Goal: Task Accomplishment & Management: Use online tool/utility

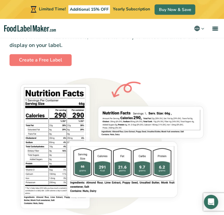
scroll to position [622, 0]
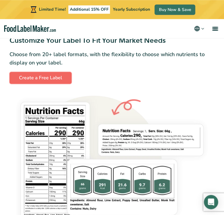
click at [63, 81] on link "Create a Free Label" at bounding box center [41, 78] width 62 height 12
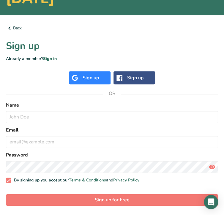
scroll to position [71, 0]
click at [92, 76] on div "Sign up" at bounding box center [91, 77] width 16 height 7
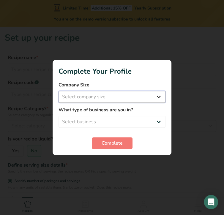
click at [59, 91] on select "Select company size Fewer than 10 Employees 10 to 50 Employees 51 to 500 Employ…" at bounding box center [112, 97] width 107 height 12
select select "1"
click option "Fewer than 10 Employees" at bounding box center [0, 0] width 0 height 0
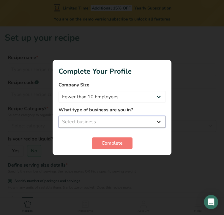
click at [59, 116] on select "Select business Packaged Food Manufacturer Restaurant & Cafe Bakery Meal Plans …" at bounding box center [112, 122] width 107 height 12
select select "5"
click option "Nutritionist" at bounding box center [0, 0] width 0 height 0
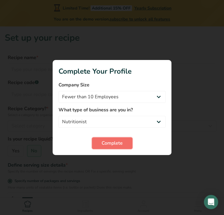
click at [109, 145] on span "Complete" at bounding box center [112, 143] width 21 height 7
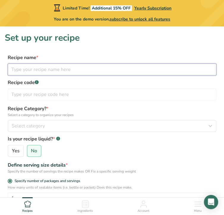
click at [51, 75] on input "text" at bounding box center [112, 70] width 209 height 12
type input "pink lava"
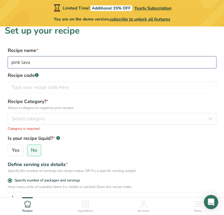
scroll to position [7, 0]
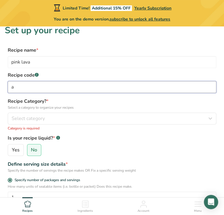
click at [52, 87] on input "a" at bounding box center [112, 87] width 209 height 12
type input "a"
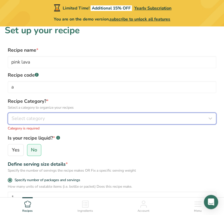
click at [50, 117] on div "Select category" at bounding box center [110, 118] width 197 height 7
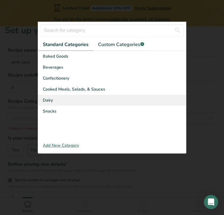
click at [58, 103] on div "Dairy" at bounding box center [112, 100] width 148 height 11
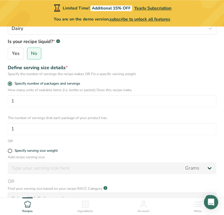
scroll to position [98, 0]
click at [15, 55] on span "Yes" at bounding box center [16, 54] width 8 height 6
click at [12, 55] on input "Yes" at bounding box center [10, 54] width 4 height 4
radio input "true"
radio input "false"
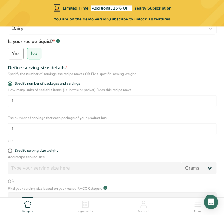
select select "22"
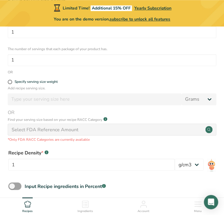
scroll to position [170, 0]
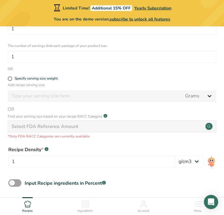
click at [55, 129] on div "Select FDA Reference Amount" at bounding box center [45, 126] width 67 height 7
click at [210, 125] on icon at bounding box center [208, 126] width 3 height 3
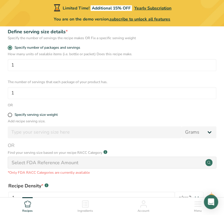
scroll to position [167, 0]
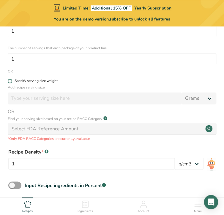
click at [9, 82] on span at bounding box center [10, 81] width 4 height 4
click at [9, 82] on input "Specify serving size weight" at bounding box center [10, 81] width 4 height 4
radio input "true"
radio input "false"
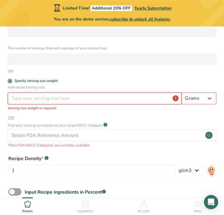
click at [55, 98] on input "number" at bounding box center [95, 98] width 174 height 12
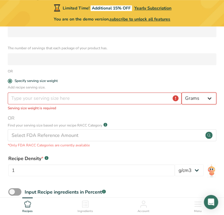
click at [182, 92] on select "Grams kg mg mcg lb oz l mL fl oz tbsp tsp cup qt gallon" at bounding box center [199, 98] width 35 height 12
select select "17"
click option "mL" at bounding box center [0, 0] width 0 height 0
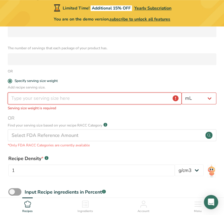
click at [75, 98] on input "number" at bounding box center [95, 98] width 174 height 12
click at [70, 100] on input "number" at bounding box center [95, 98] width 174 height 12
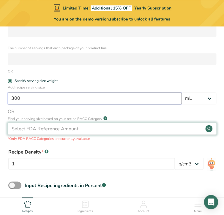
type input "300"
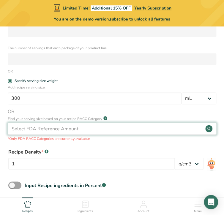
click at [80, 129] on div "Select FDA Reference Amount" at bounding box center [112, 129] width 209 height 12
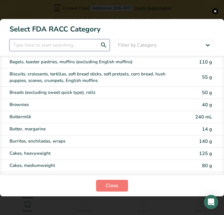
click at [74, 47] on input "RACC Category Selection Modal" at bounding box center [60, 45] width 100 height 12
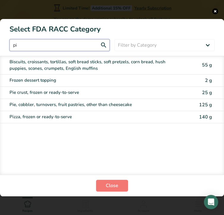
type input "p"
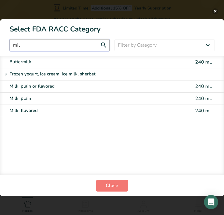
type input "mil"
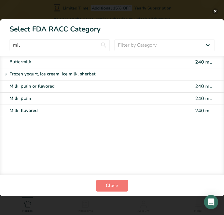
click at [215, 10] on button "RACC Category Selection Modal" at bounding box center [215, 11] width 6 height 6
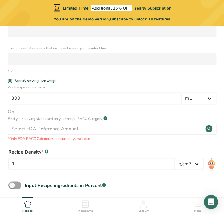
click at [122, 145] on div "Recipe Density * .a-a{fill:#347362;}.b-a{fill:#fff;} 1 lb/ft3 g/cm3" at bounding box center [112, 161] width 215 height 32
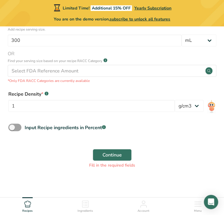
scroll to position [228, 0]
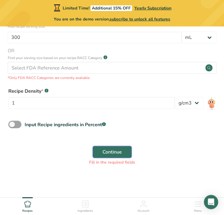
click at [113, 153] on span "Continue" at bounding box center [112, 151] width 19 height 7
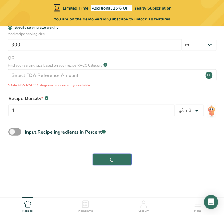
scroll to position [221, 0]
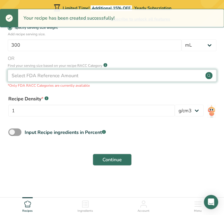
click at [208, 74] on icon at bounding box center [208, 75] width 3 height 3
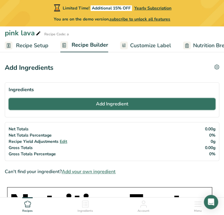
click at [94, 106] on button "Add Ingredient" at bounding box center [112, 104] width 207 height 12
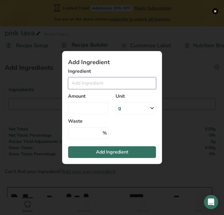
click at [98, 81] on input "Add ingredient modal" at bounding box center [112, 83] width 88 height 12
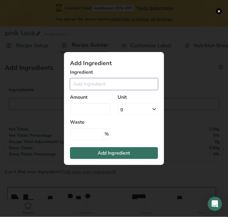
click at [98, 87] on input "Add ingredient modal" at bounding box center [114, 84] width 88 height 12
